Goal: Task Accomplishment & Management: Manage account settings

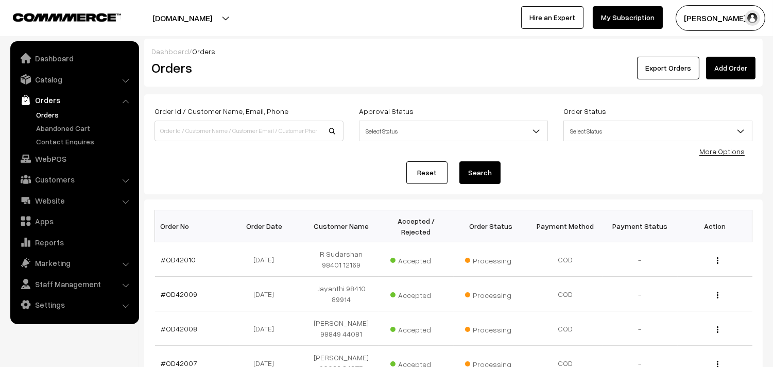
click at [51, 117] on link "Orders" at bounding box center [84, 114] width 102 height 11
click at [49, 111] on link "Orders" at bounding box center [84, 114] width 102 height 11
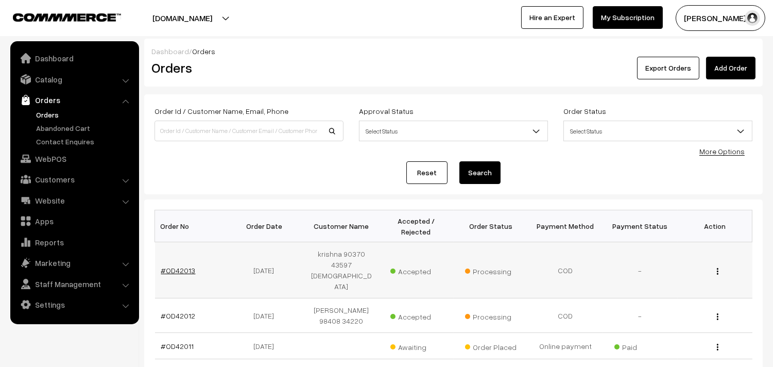
click at [178, 266] on link "#OD42013" at bounding box center [178, 270] width 34 height 9
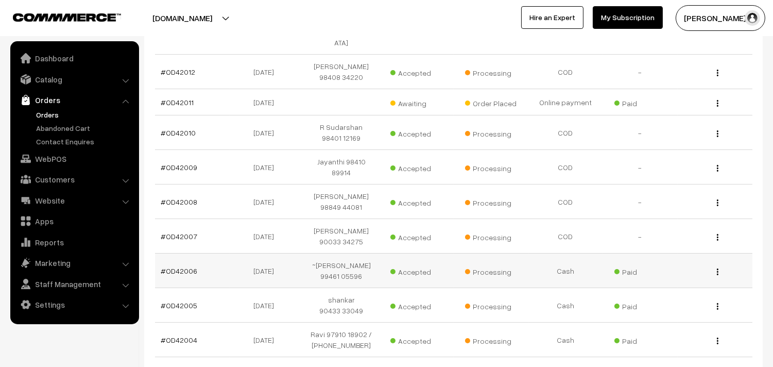
scroll to position [343, 0]
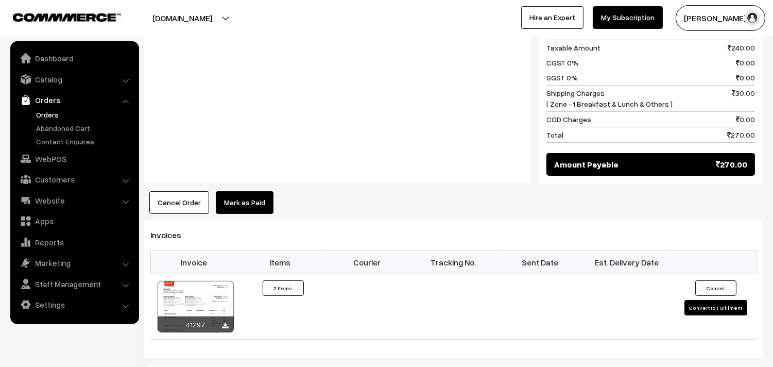
scroll to position [629, 0]
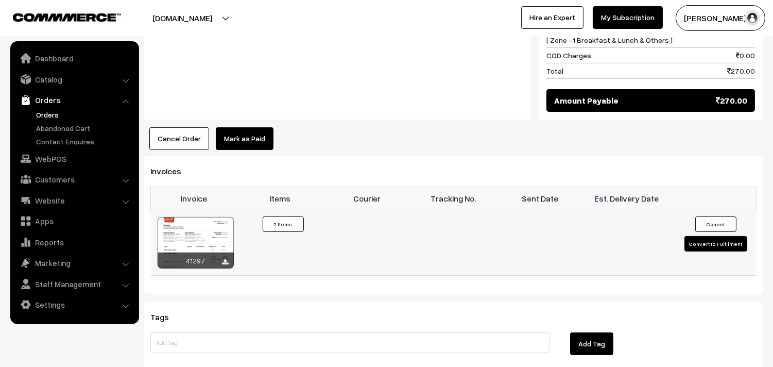
click at [198, 227] on div at bounding box center [196, 242] width 76 height 51
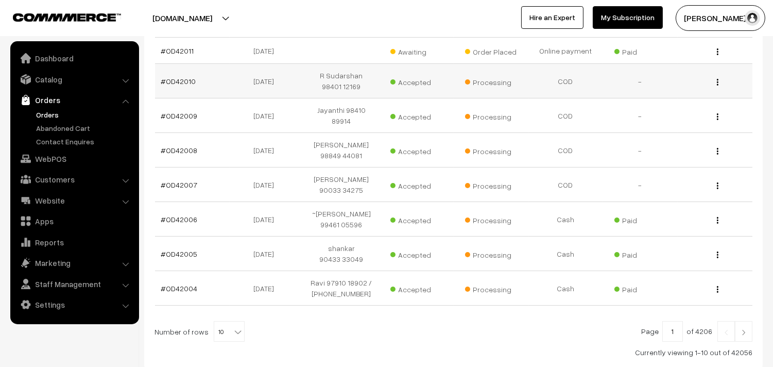
scroll to position [172, 0]
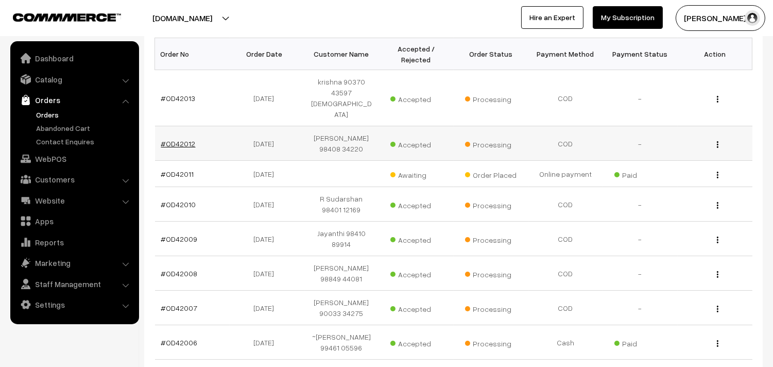
click at [173, 139] on link "#OD42012" at bounding box center [178, 143] width 34 height 9
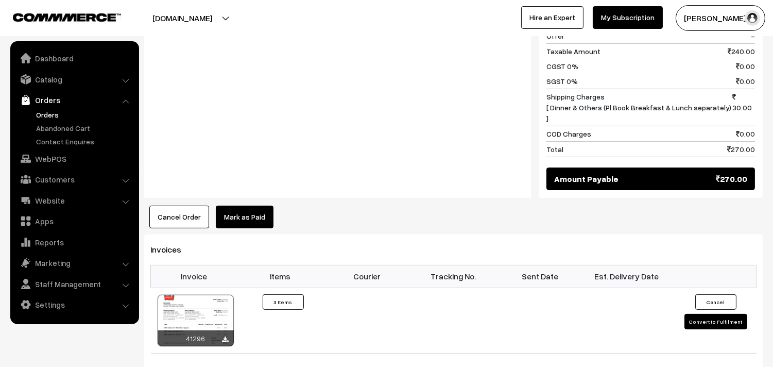
scroll to position [743, 0]
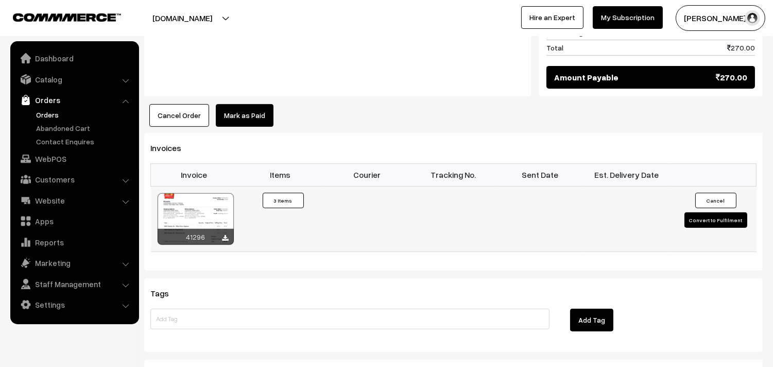
click at [208, 193] on div at bounding box center [196, 218] width 76 height 51
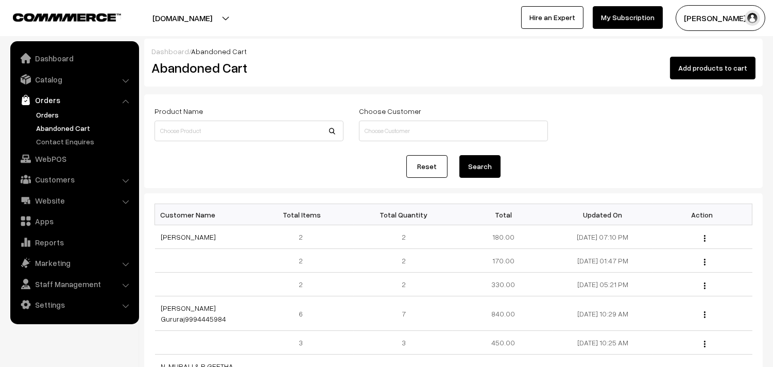
click at [54, 112] on link "Orders" at bounding box center [84, 114] width 102 height 11
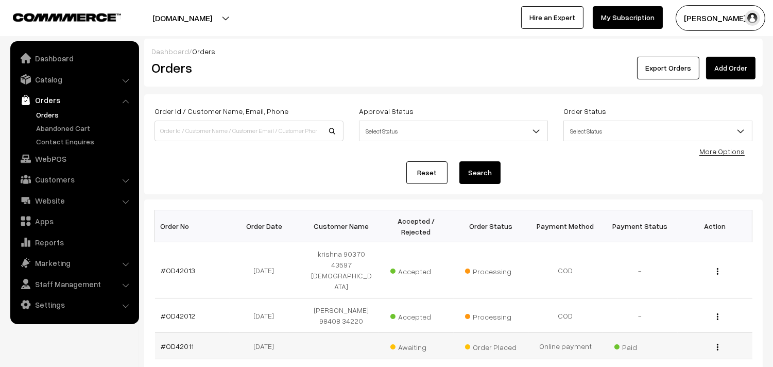
click at [195, 333] on td "#OD42011" at bounding box center [192, 346] width 75 height 26
click at [182, 341] on link "#OD42011" at bounding box center [177, 345] width 33 height 9
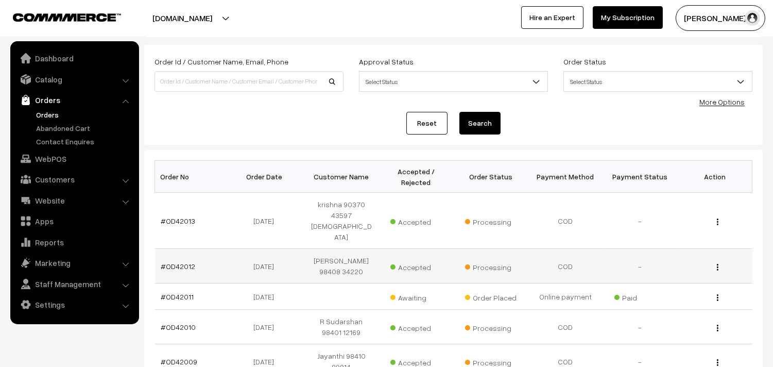
scroll to position [114, 0]
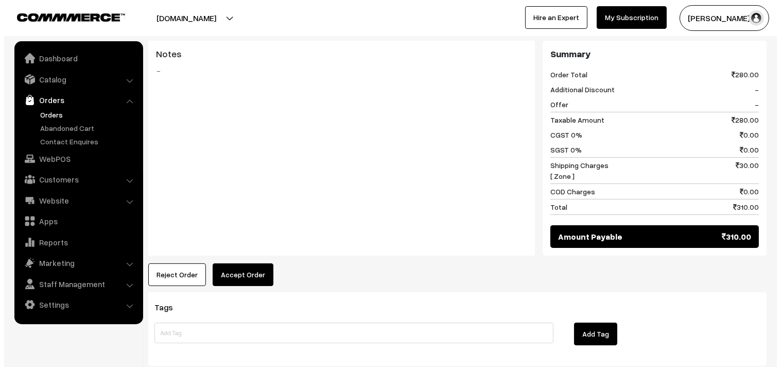
scroll to position [515, 0]
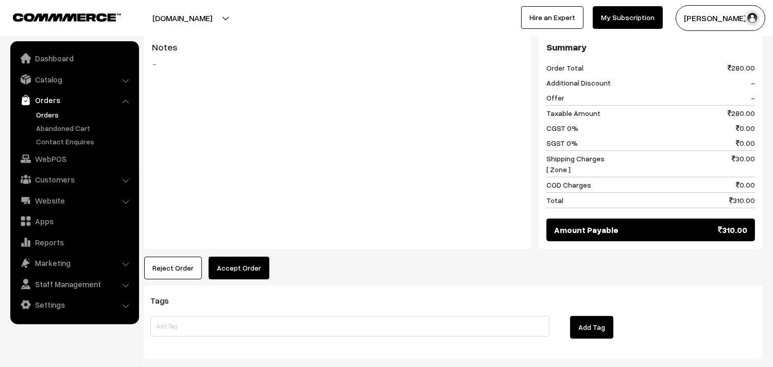
click at [235, 256] on button "Accept Order" at bounding box center [239, 267] width 61 height 23
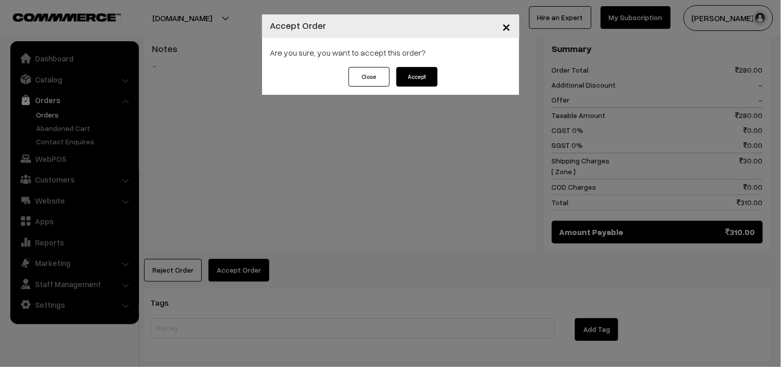
click at [419, 65] on div "Are you sure, you want to accept this order?" at bounding box center [390, 52] width 257 height 29
click at [419, 71] on button "Accept" at bounding box center [416, 77] width 41 height 20
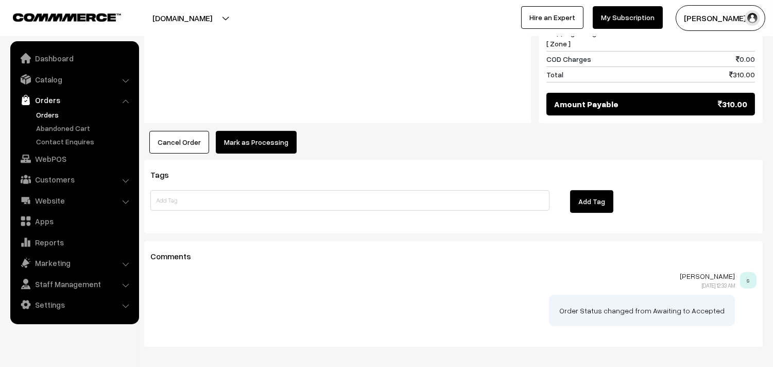
click at [265, 140] on button "Mark as Processing" at bounding box center [256, 142] width 81 height 23
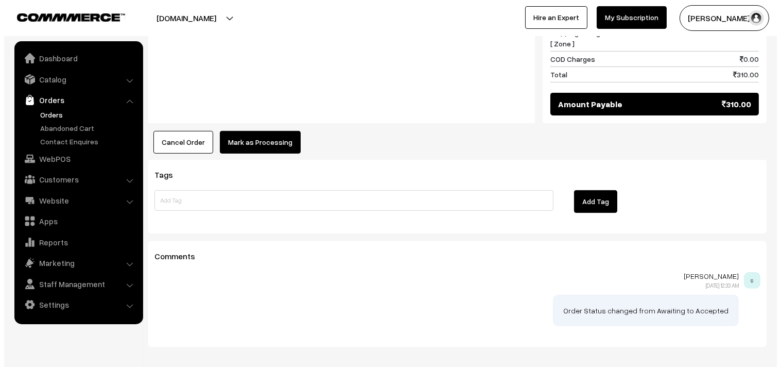
scroll to position [643, 0]
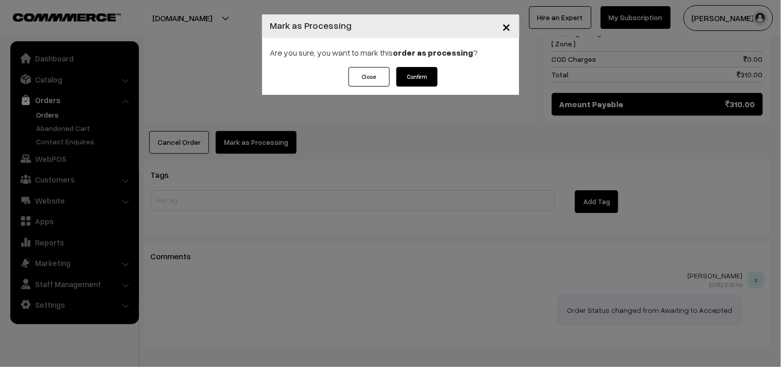
click at [408, 79] on button "Confirm" at bounding box center [416, 77] width 41 height 20
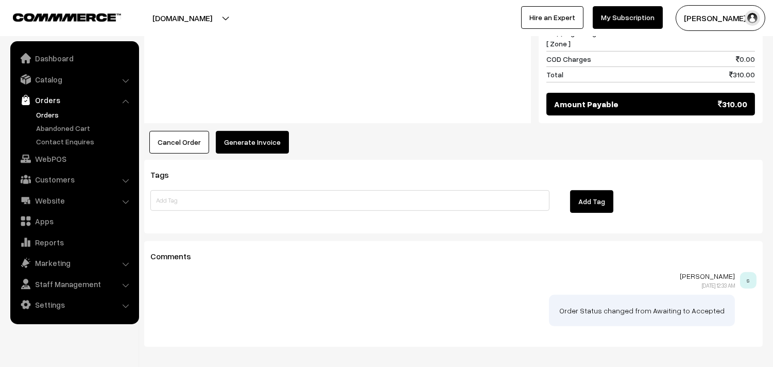
click at [251, 137] on button "Generate Invoice" at bounding box center [252, 142] width 73 height 23
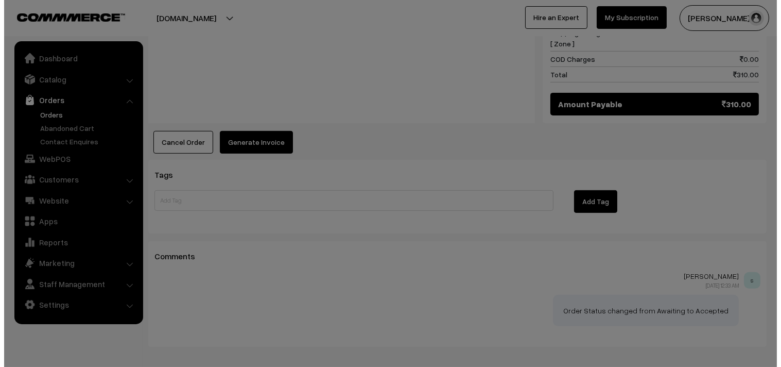
scroll to position [643, 0]
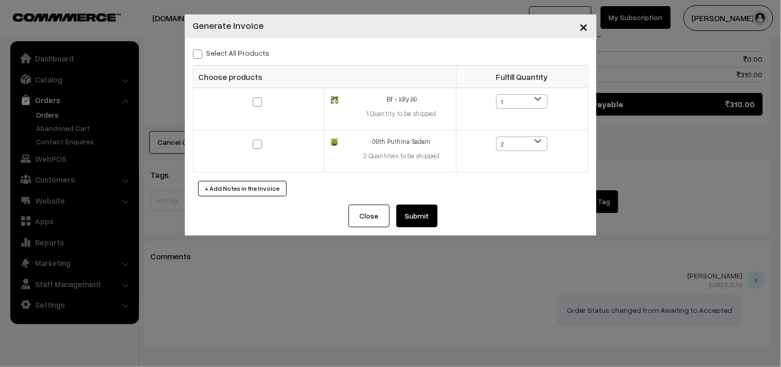
click at [232, 46] on div "Select All Products" at bounding box center [390, 52] width 395 height 12
click at [249, 61] on div "Select All Products Choose products Fulfill Quantity 1 1 2 1 2" at bounding box center [391, 121] width 412 height 166
click at [253, 54] on label "Select All Products" at bounding box center [231, 52] width 77 height 11
click at [200, 54] on input "Select All Products" at bounding box center [196, 52] width 7 height 7
checkbox input "true"
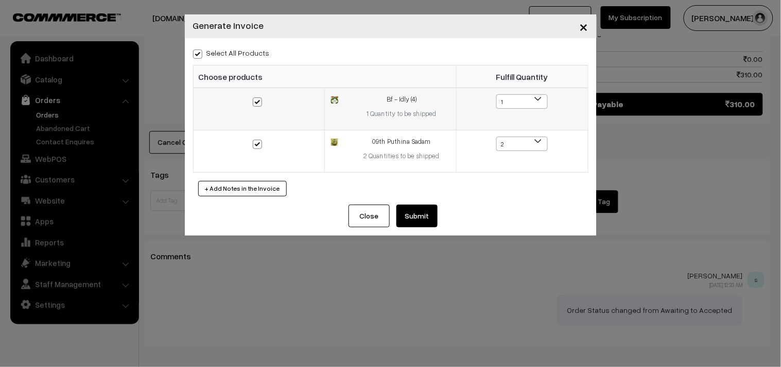
checkbox input "true"
click at [414, 212] on button "Submit" at bounding box center [416, 215] width 41 height 23
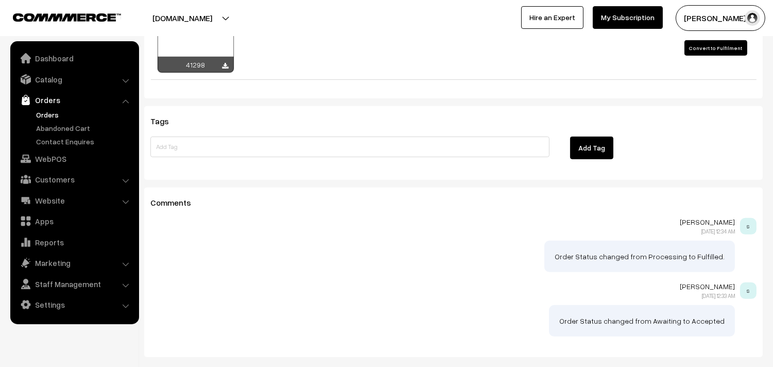
scroll to position [827, 0]
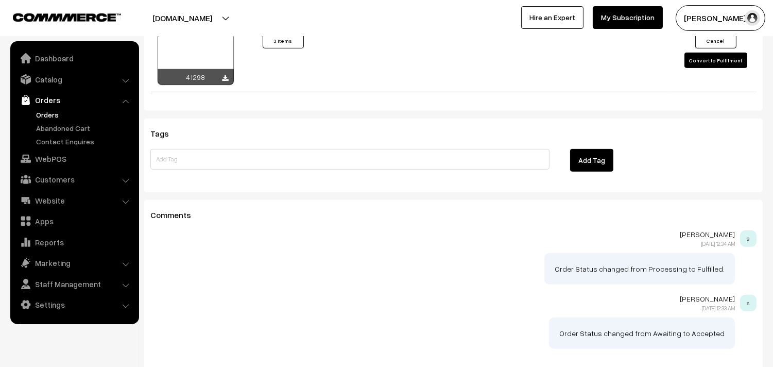
click at [214, 34] on div "[DOMAIN_NAME] Go to Website Switch Store Create New Store [PERSON_NAME] s… My P…" at bounding box center [386, 18] width 773 height 36
click at [214, 45] on div at bounding box center [196, 58] width 76 height 51
